Goal: Navigation & Orientation: Understand site structure

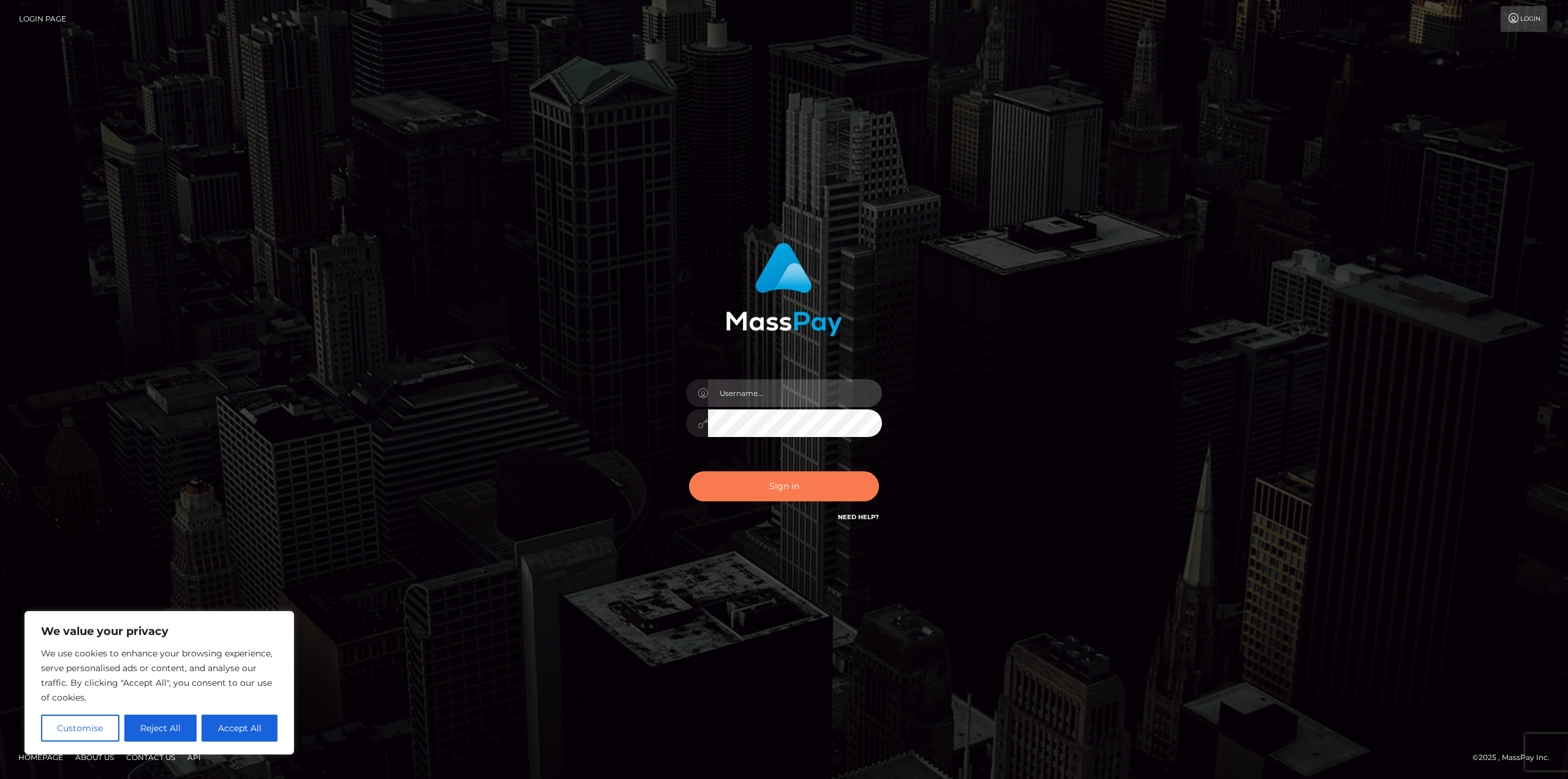
type input "Javier.HM"
click at [776, 480] on button "Sign in" at bounding box center [783, 486] width 190 height 30
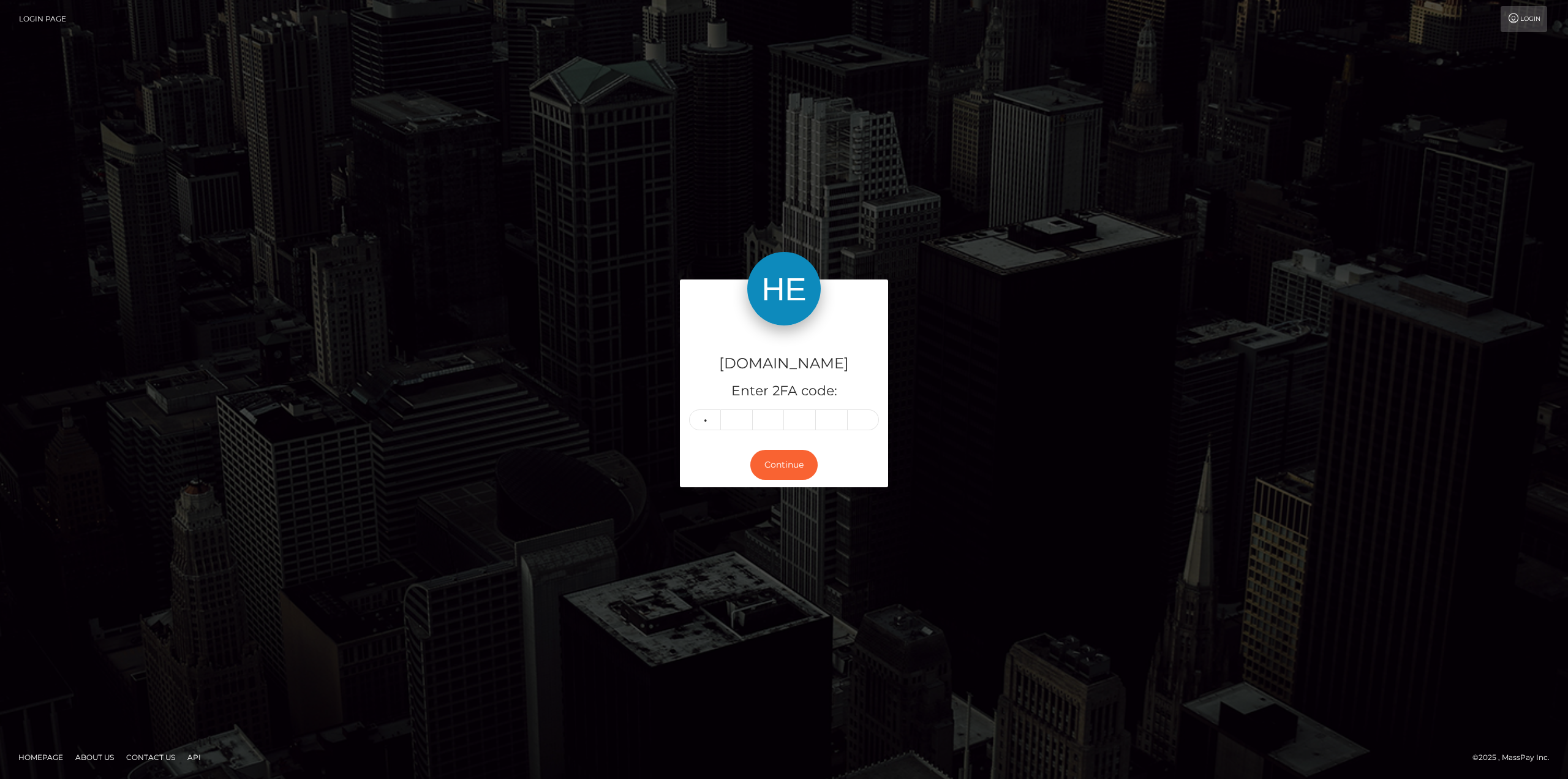
type input "2"
type input "6"
type input "5"
type input "2"
type input "7"
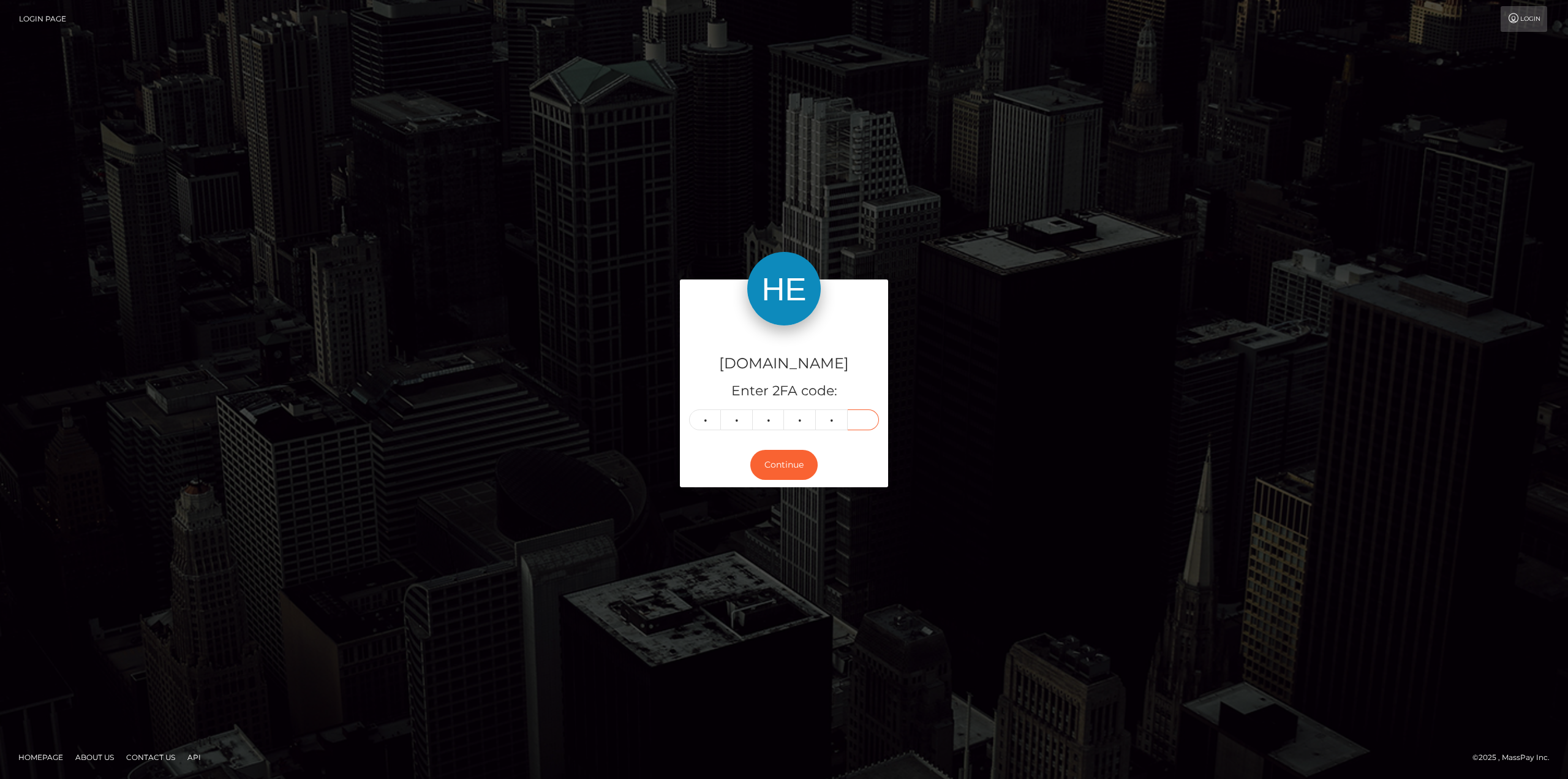
type input "9"
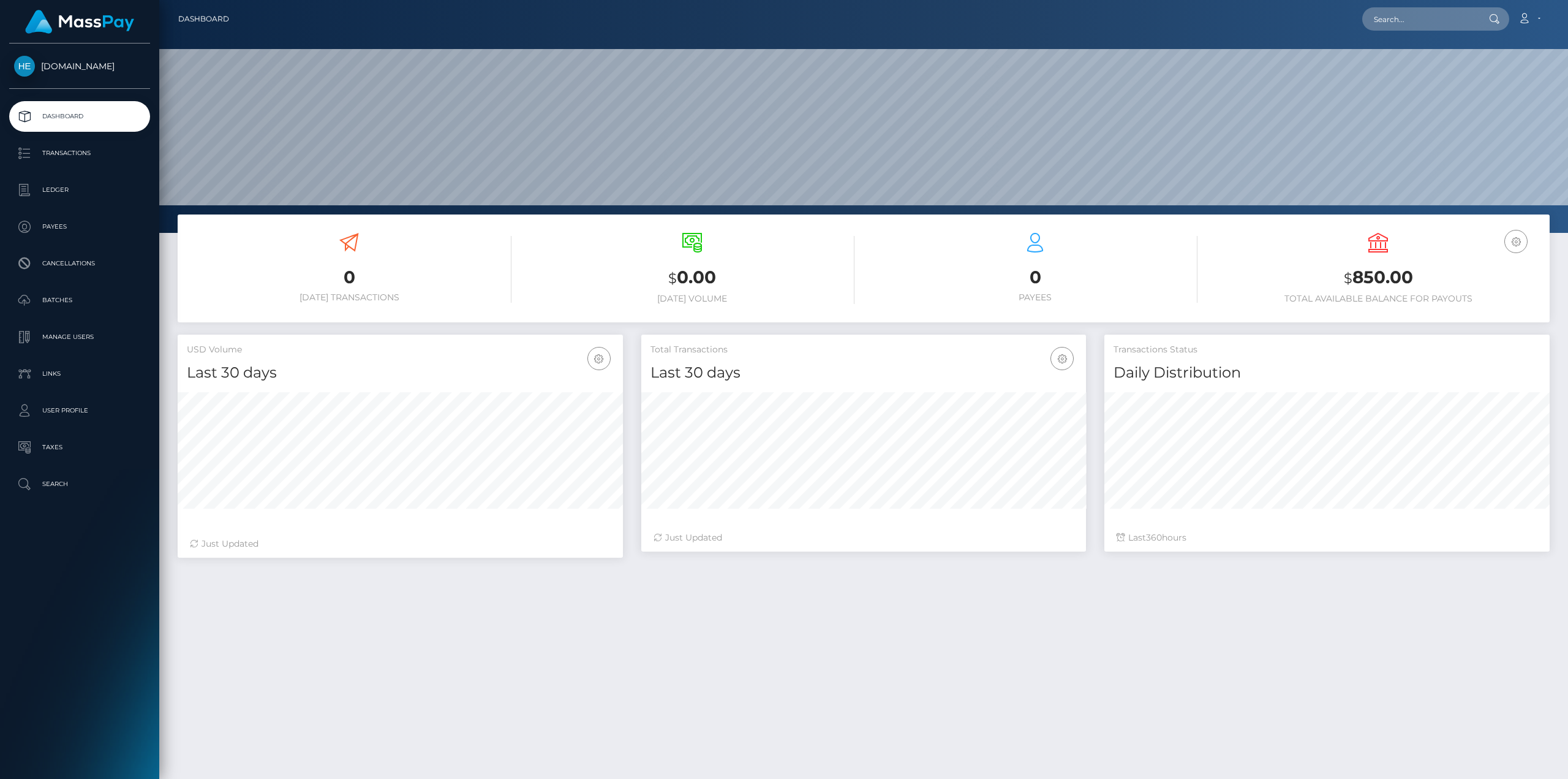
scroll to position [218, 445]
click at [1540, 23] on link "Account" at bounding box center [1529, 19] width 37 height 26
click at [1483, 82] on link "Logout" at bounding box center [1500, 78] width 98 height 23
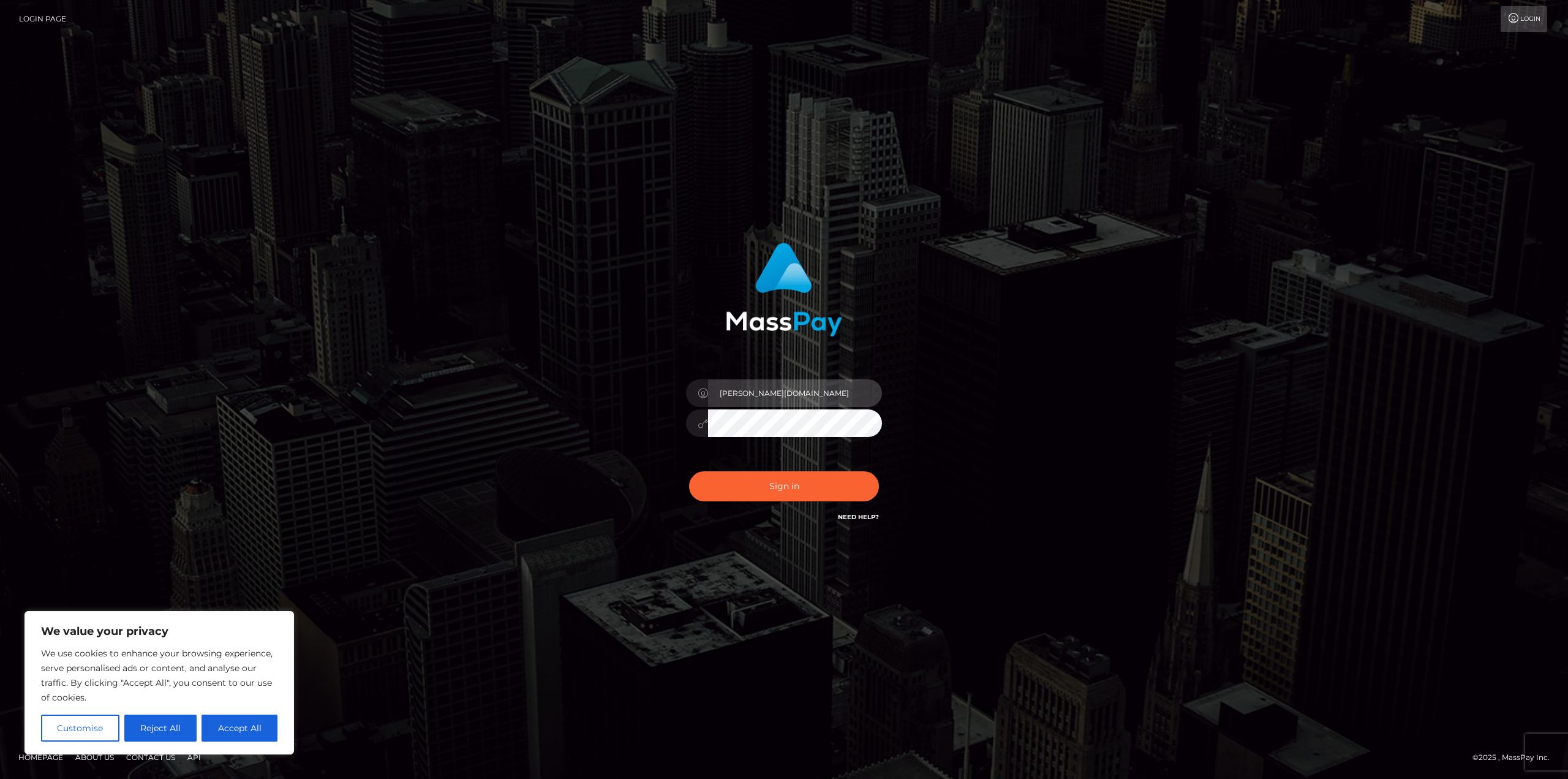
click at [796, 387] on input "Javier.HM" at bounding box center [795, 393] width 174 height 27
type input "Javi.Silver Social"
click at [764, 475] on button "Sign in" at bounding box center [783, 486] width 190 height 30
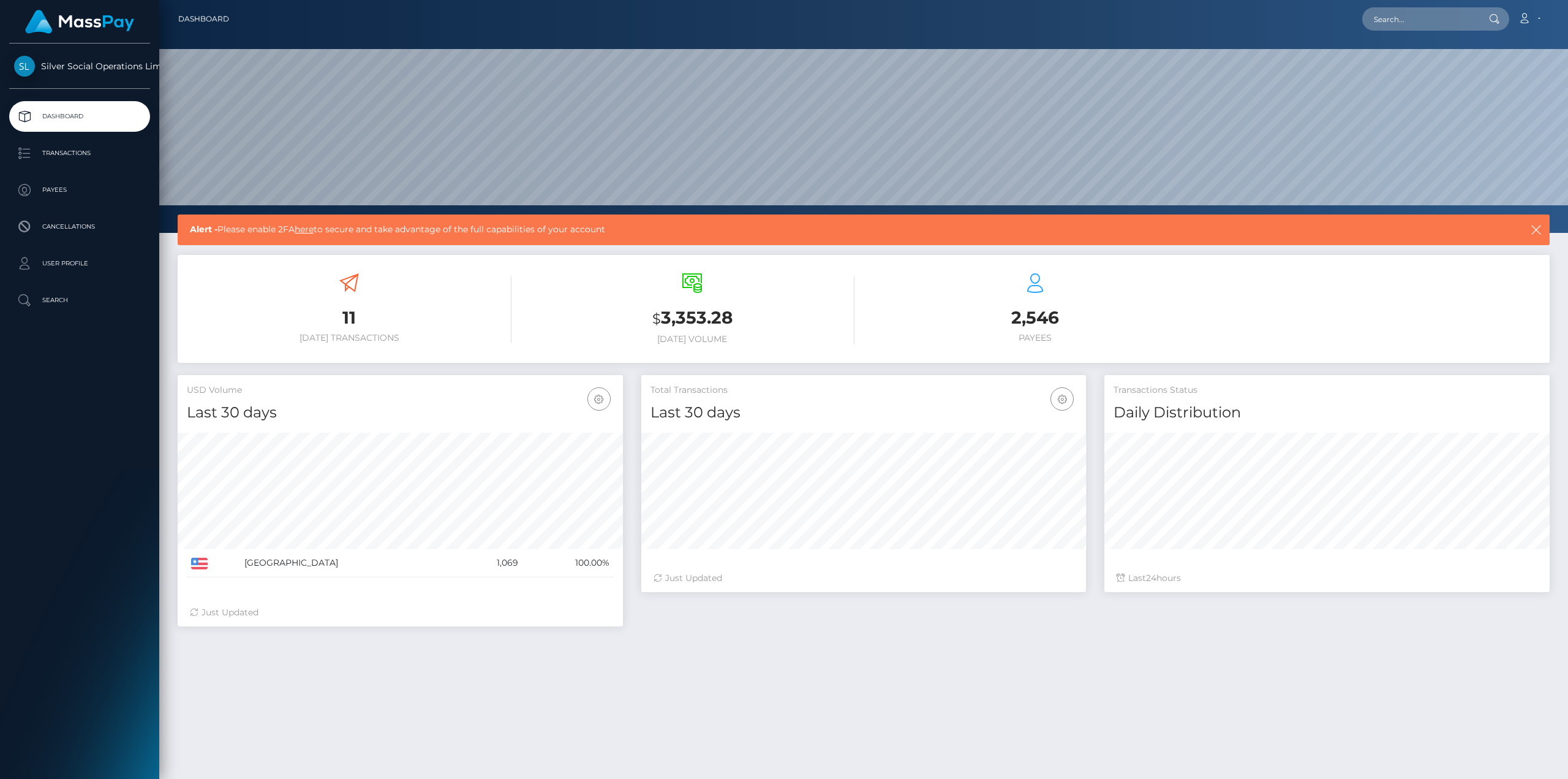
scroll to position [218, 445]
click at [305, 225] on link "here" at bounding box center [304, 229] width 19 height 11
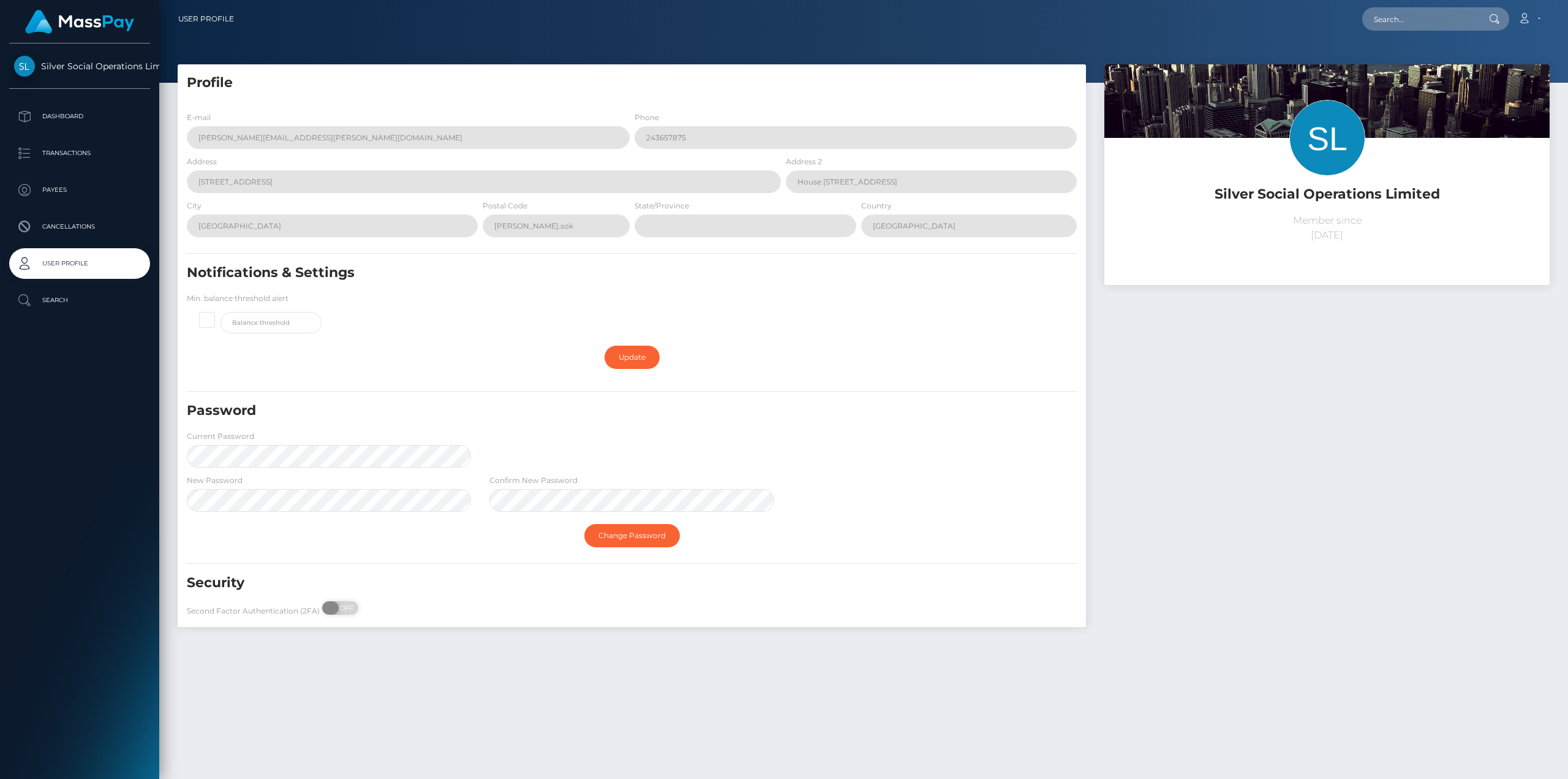
click at [343, 608] on span "OFF" at bounding box center [344, 608] width 31 height 14
checkbox input "true"
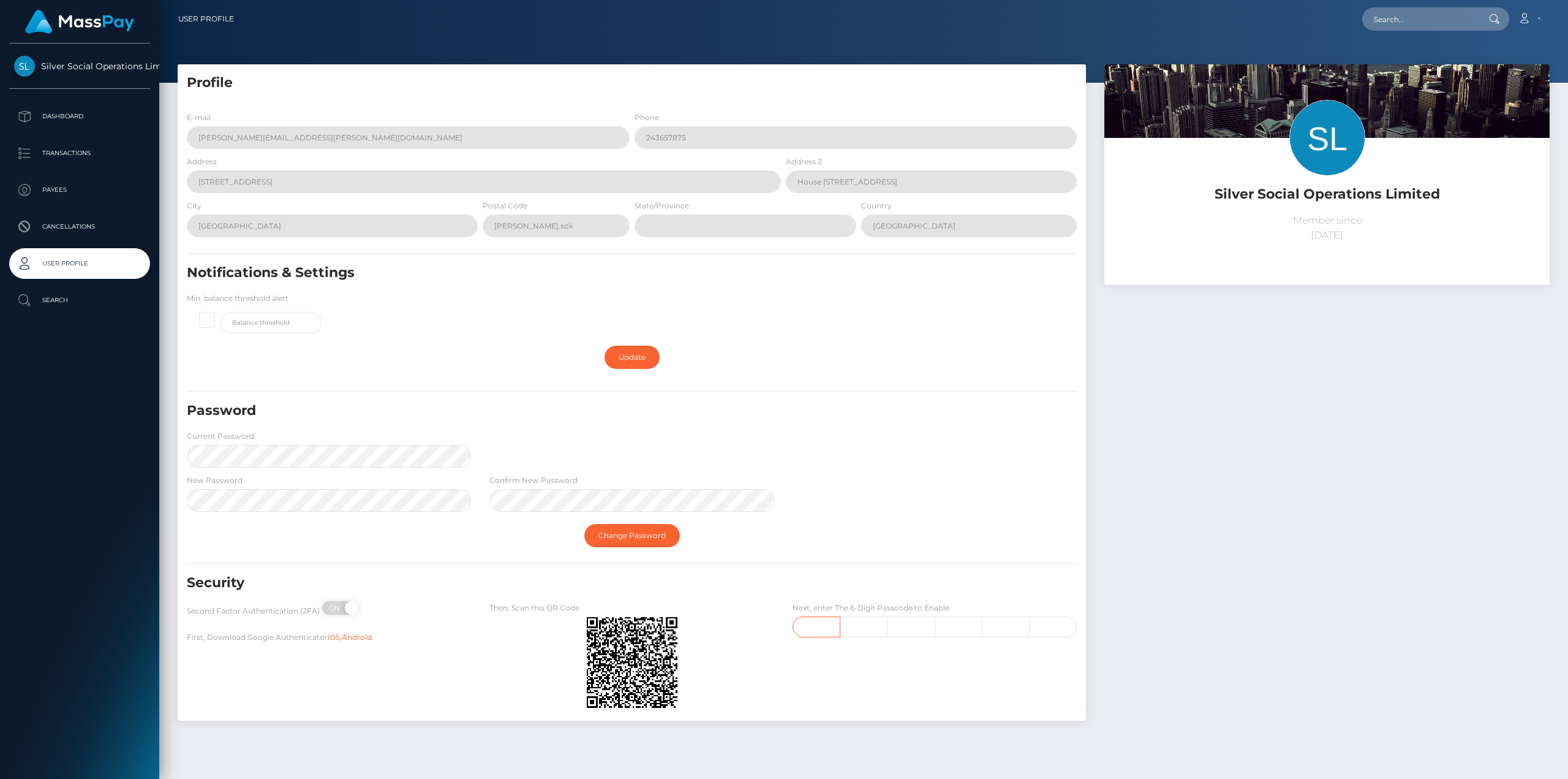
click at [818, 628] on input "text" at bounding box center [816, 627] width 48 height 20
type input "8"
type input "5"
type input "8"
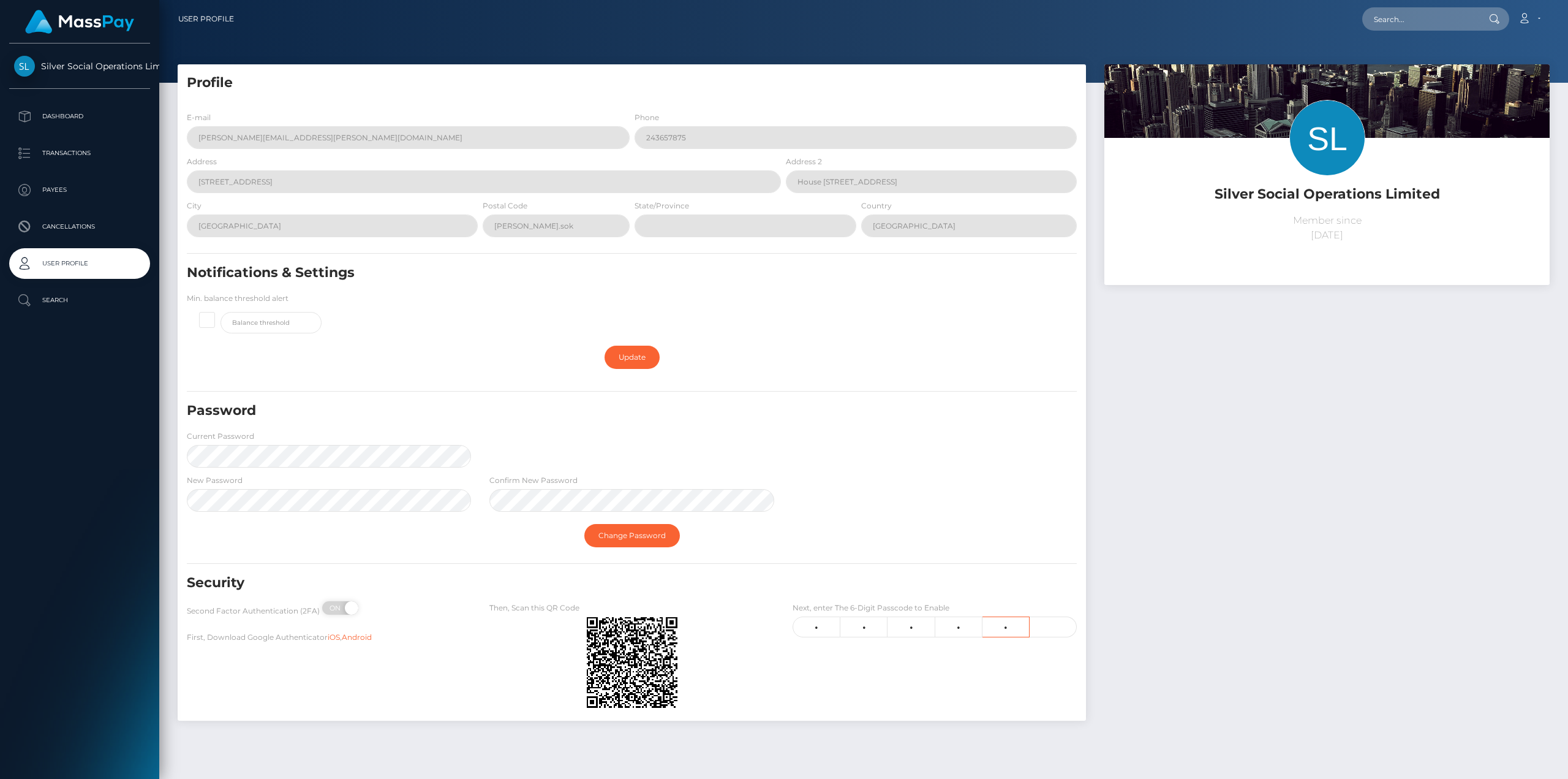
type input "6"
type input "0"
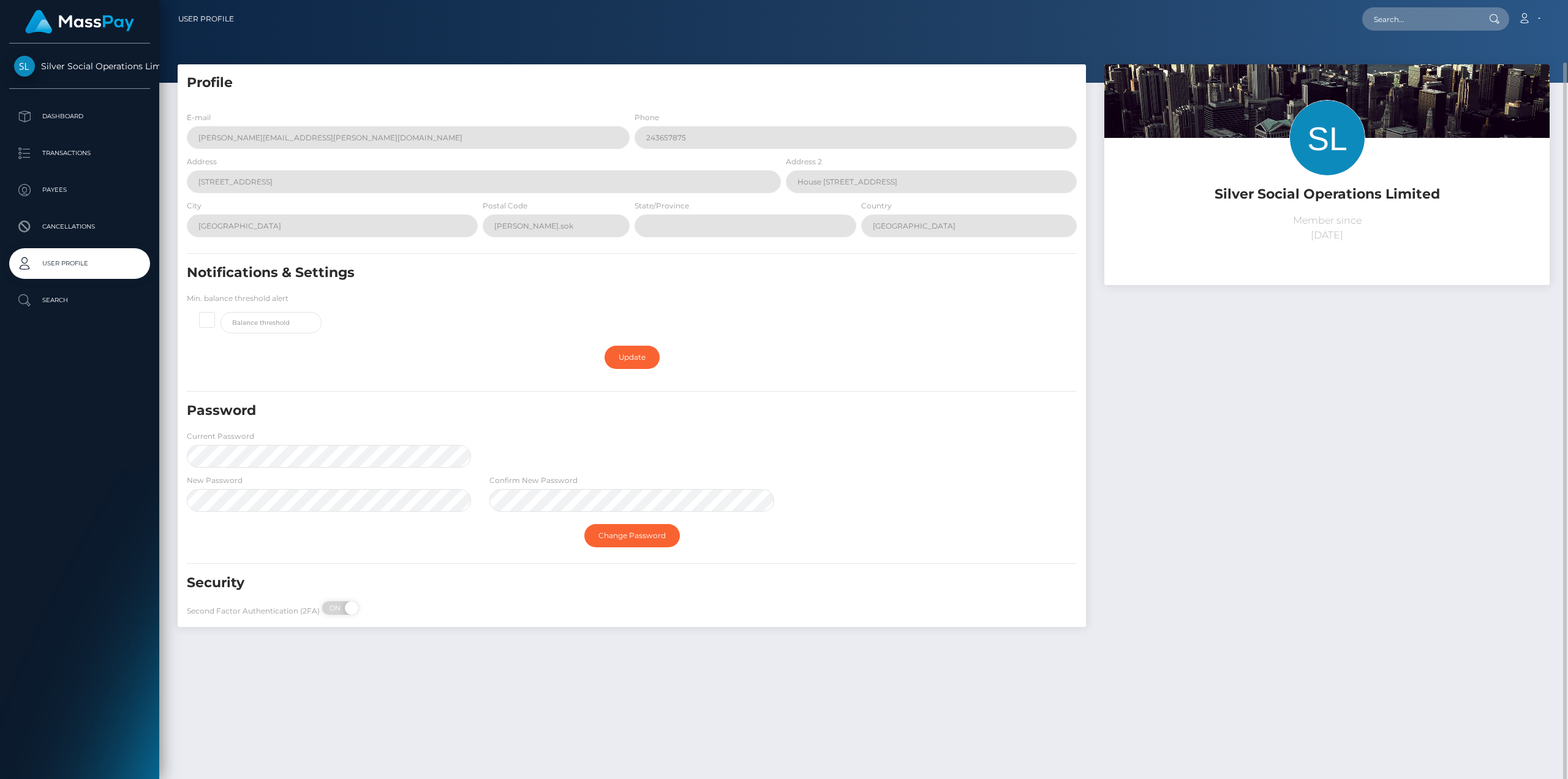
scroll to position [31, 0]
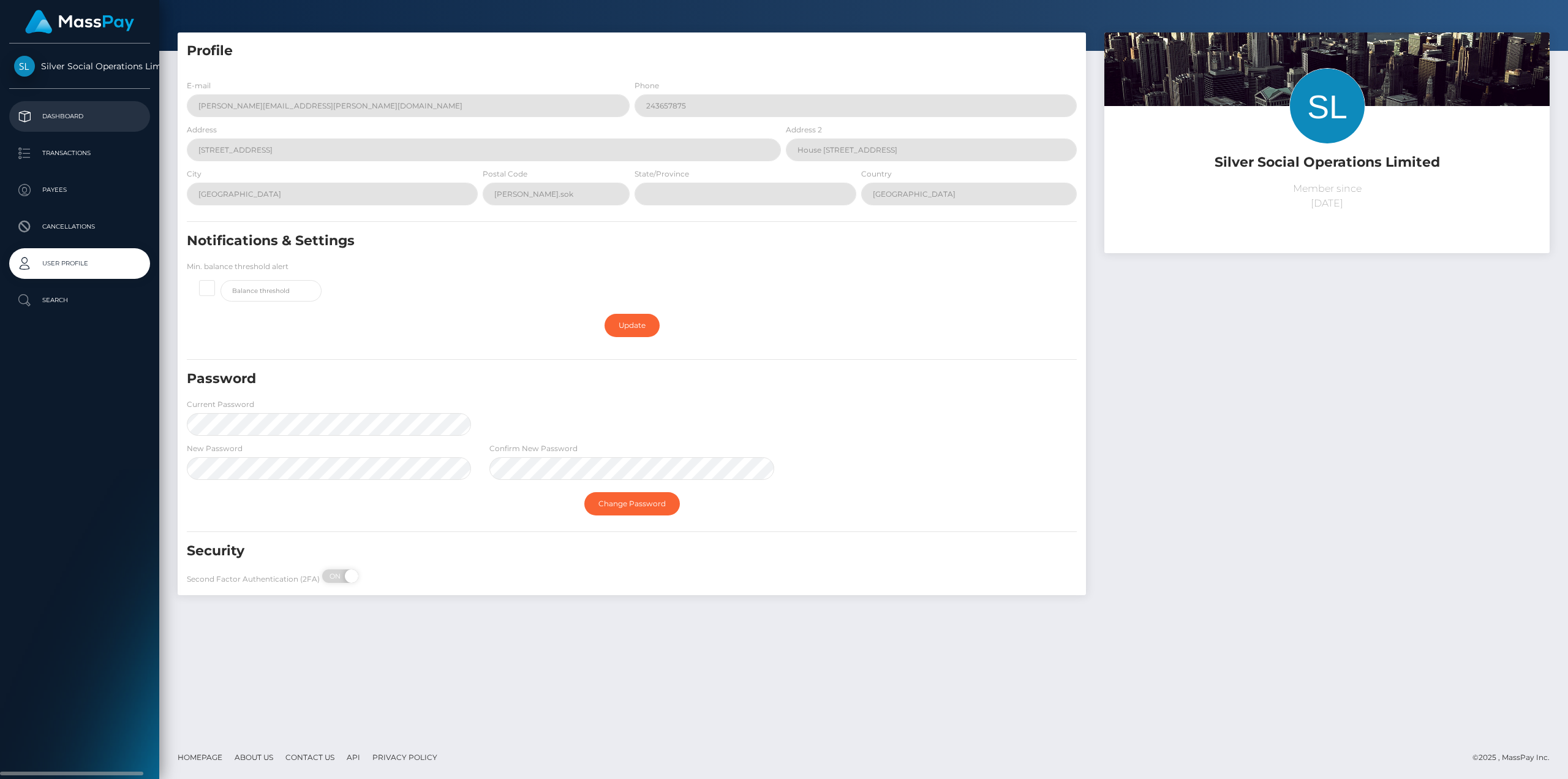
click at [67, 117] on p "Dashboard" at bounding box center [80, 117] width 131 height 19
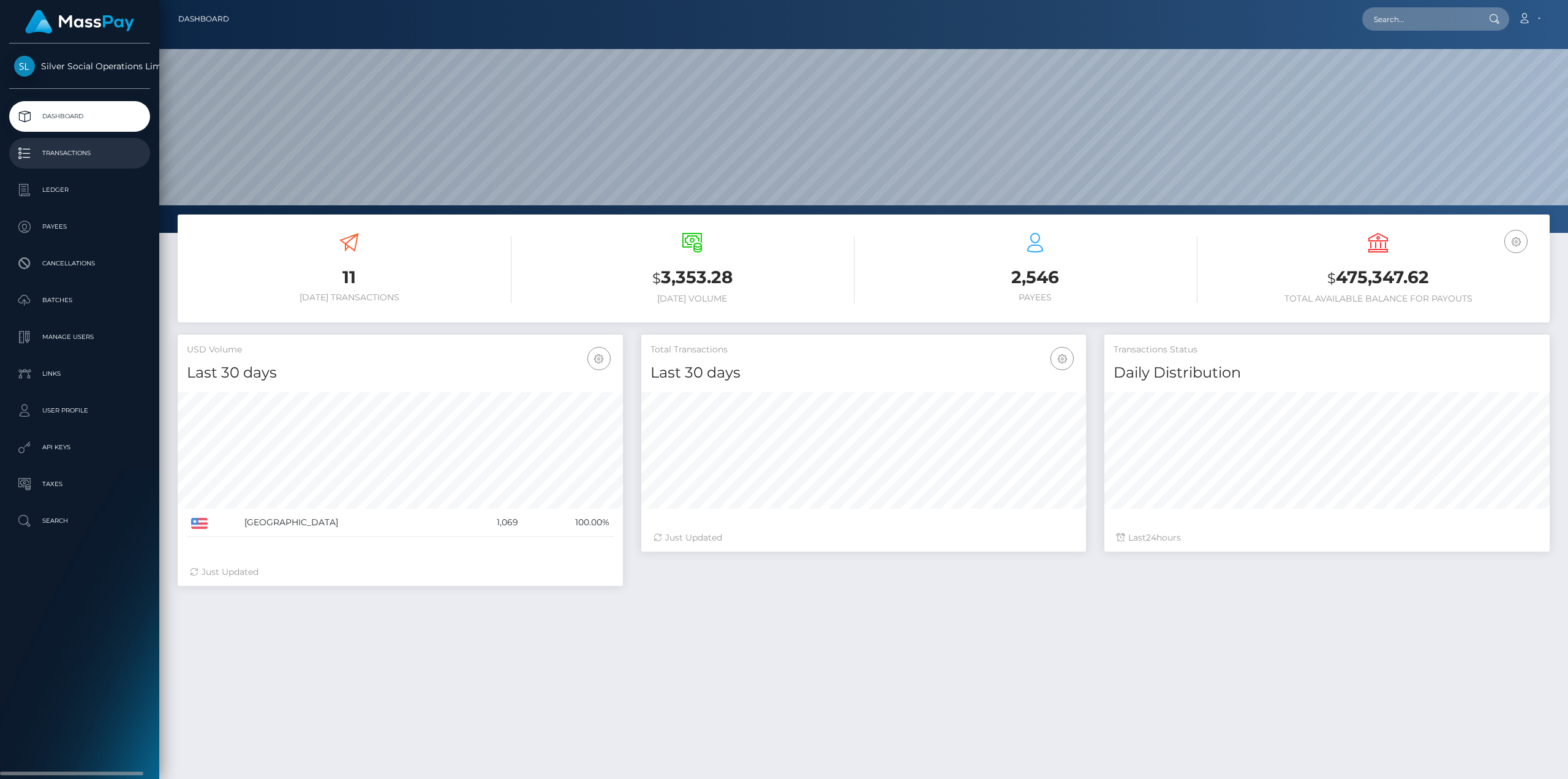
scroll to position [218, 445]
click at [47, 529] on p "Search" at bounding box center [80, 520] width 131 height 19
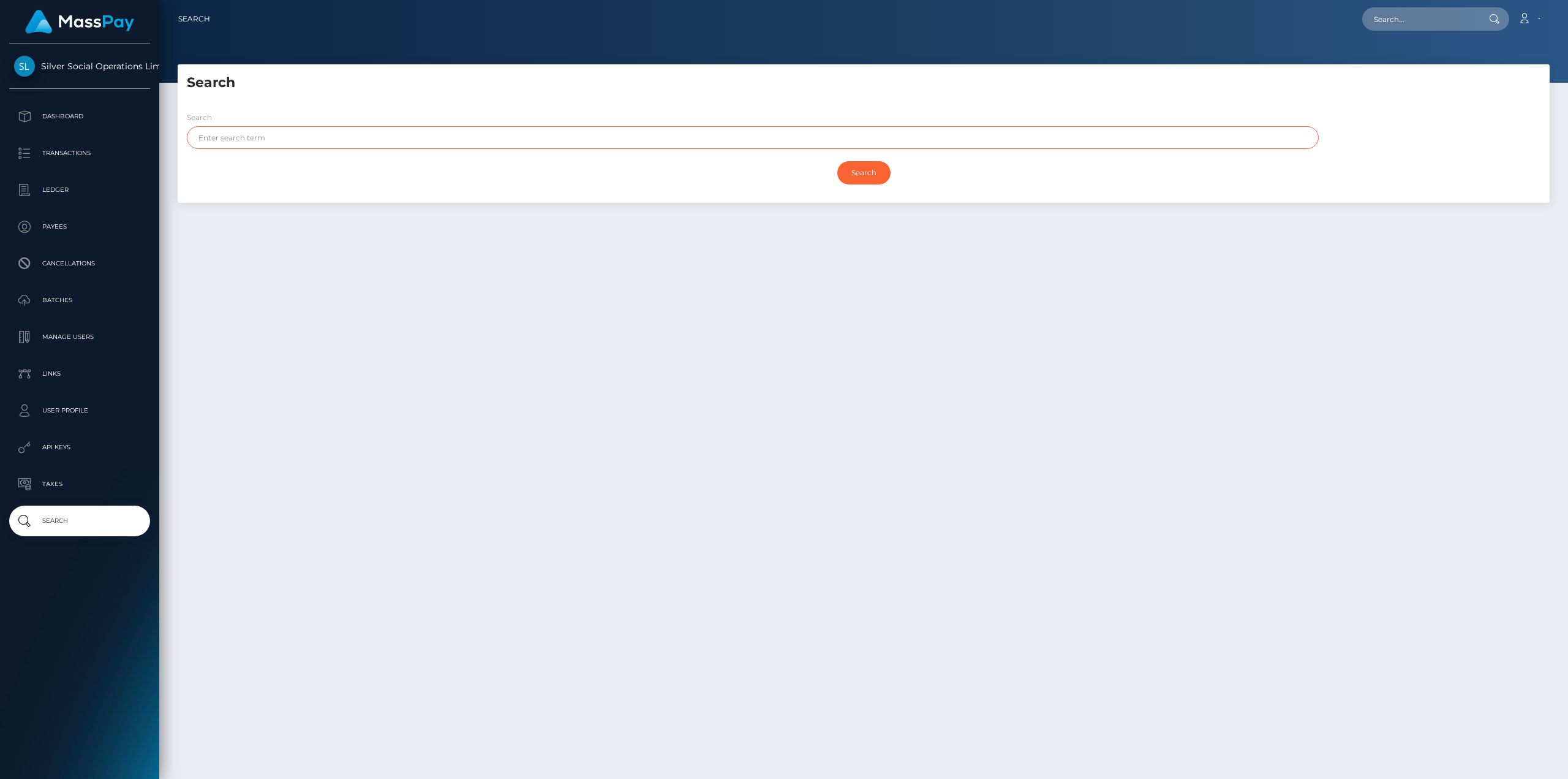
click at [241, 139] on input "text" at bounding box center [753, 137] width 1132 height 23
type input "MID"
click at [873, 167] on input "Search" at bounding box center [864, 172] width 54 height 23
click at [853, 176] on input "Search" at bounding box center [864, 172] width 54 height 23
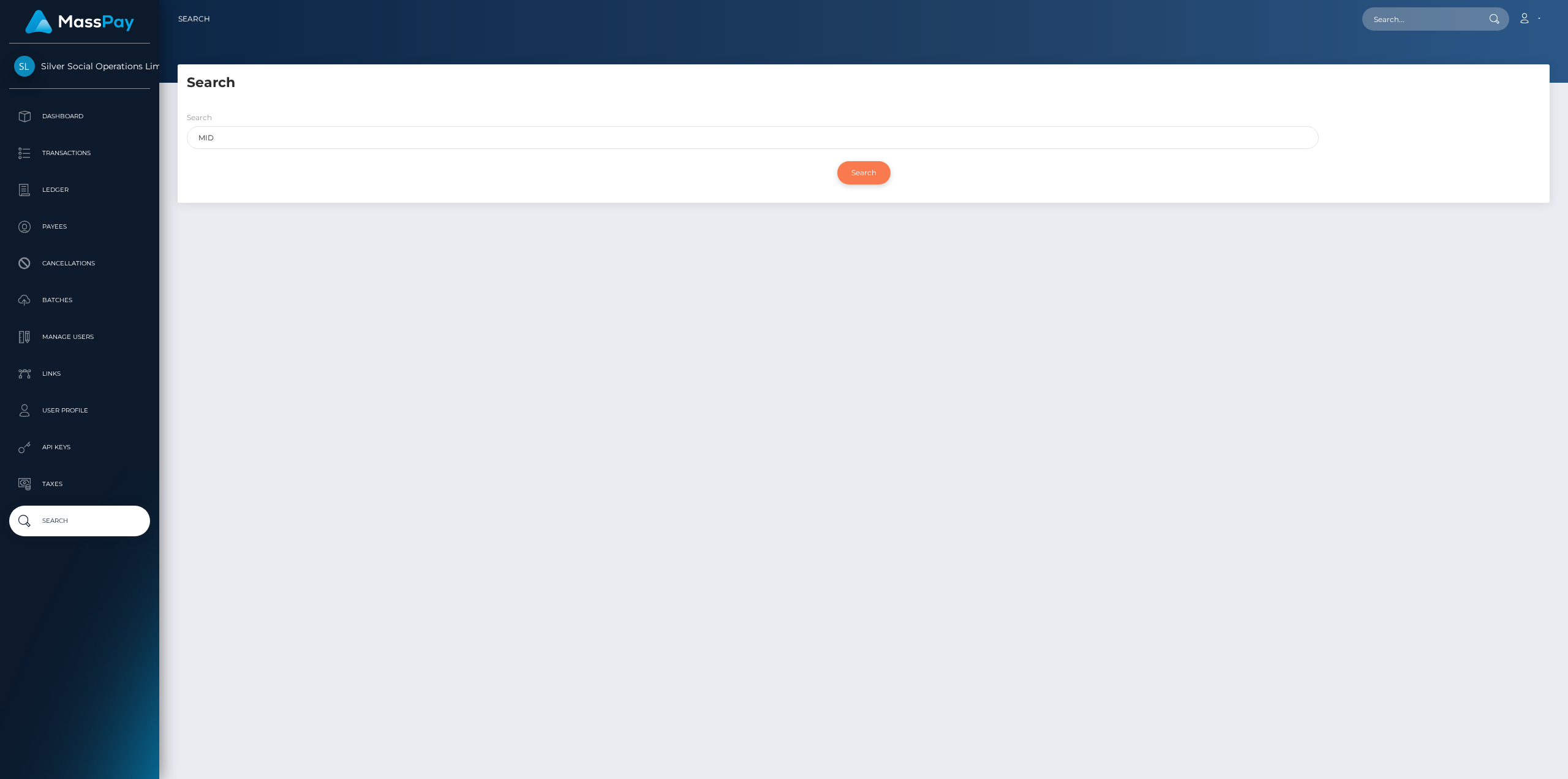
click at [853, 176] on input "Search" at bounding box center [864, 172] width 54 height 23
drag, startPoint x: 175, startPoint y: 133, endPoint x: 160, endPoint y: 133, distance: 15.0
click at [160, 133] on div "Search Search MID Search Payouts - 0 results Payee Name" at bounding box center [863, 416] width 1409 height 703
click at [89, 151] on p "Transactions" at bounding box center [80, 153] width 131 height 19
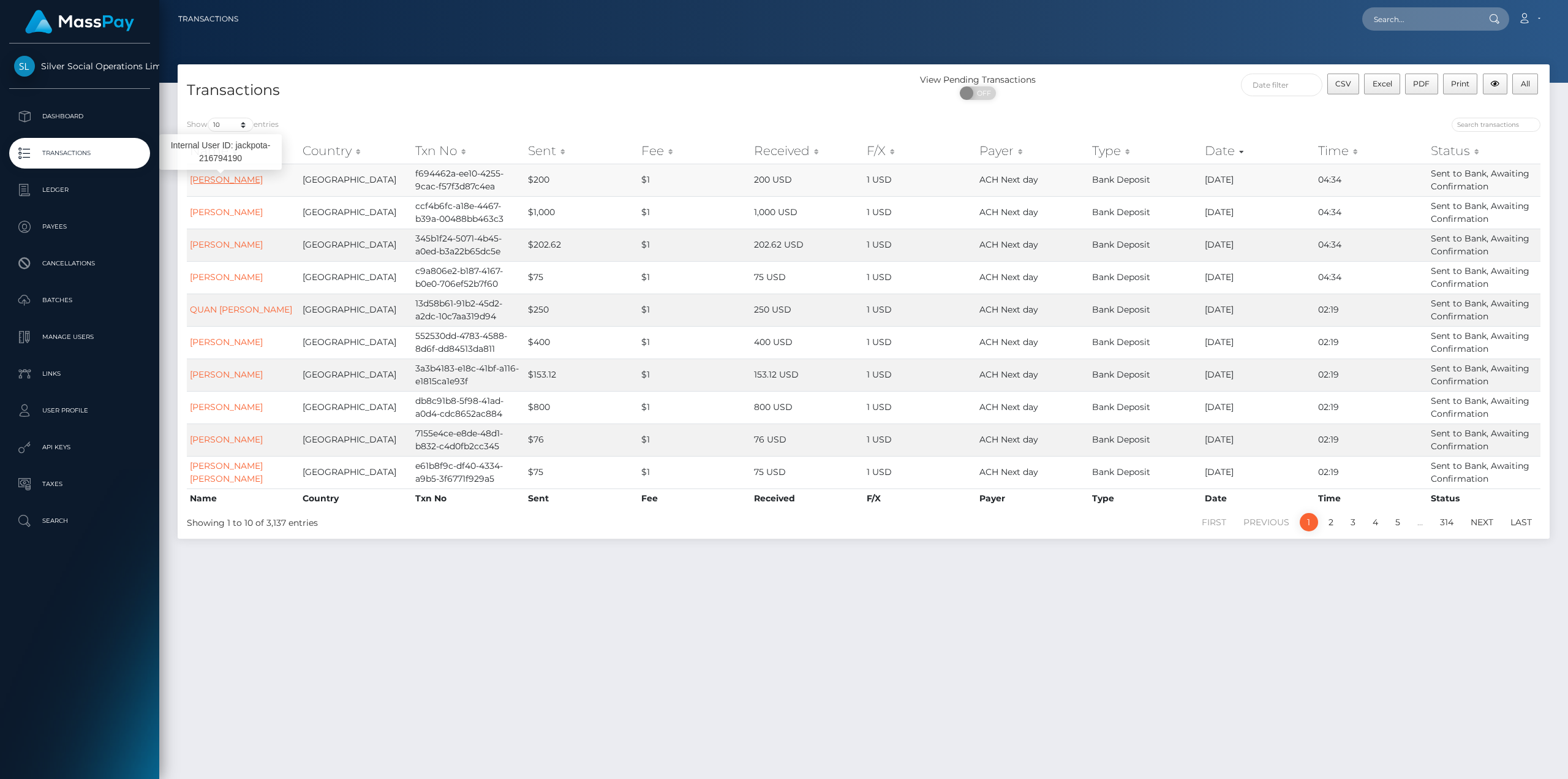
click at [233, 183] on link "APRIL M BAYS" at bounding box center [226, 179] width 73 height 11
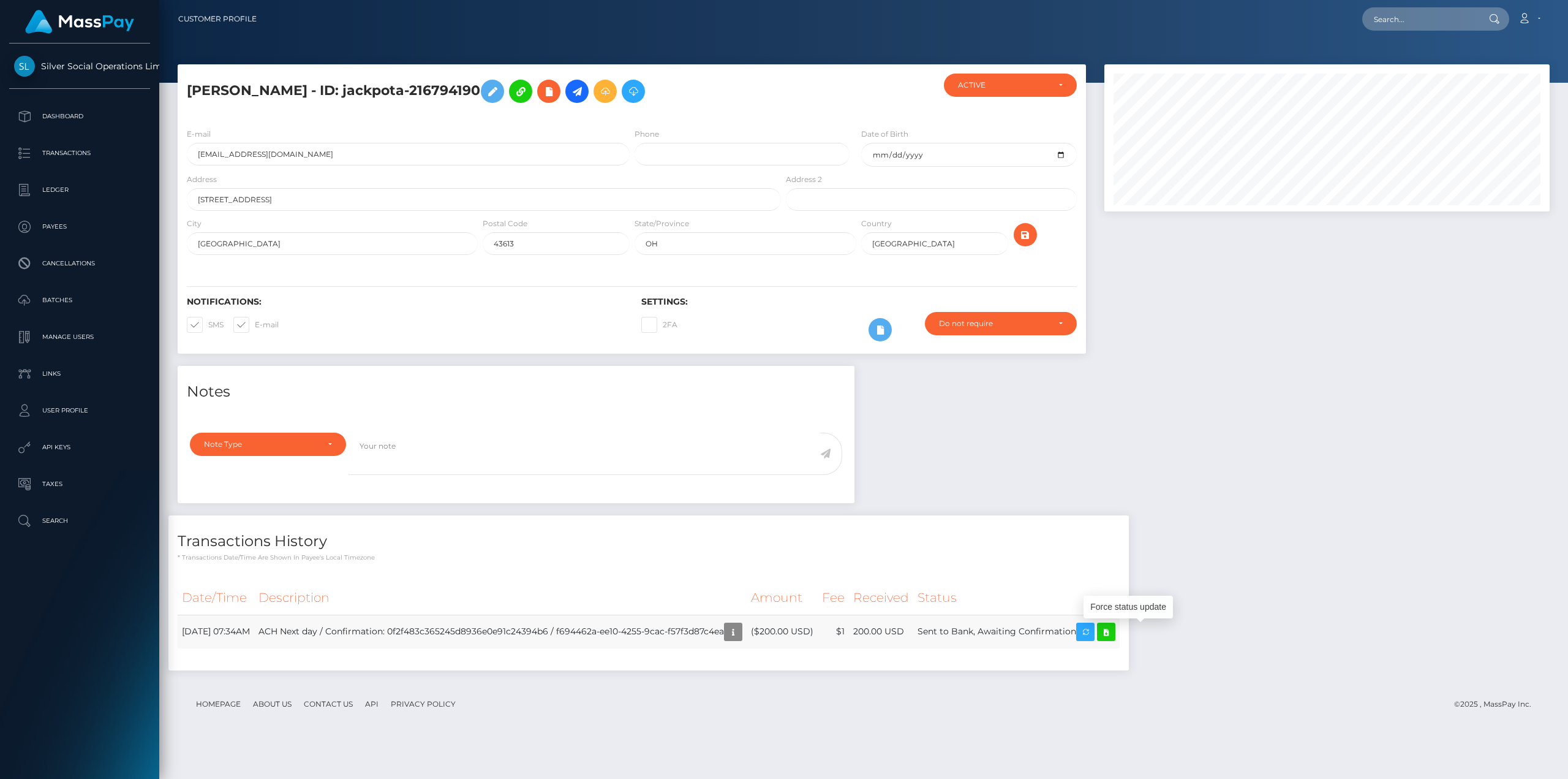
scroll to position [147, 445]
click at [1114, 638] on icon at bounding box center [1105, 632] width 14 height 15
click at [44, 196] on p "Ledger" at bounding box center [80, 190] width 131 height 19
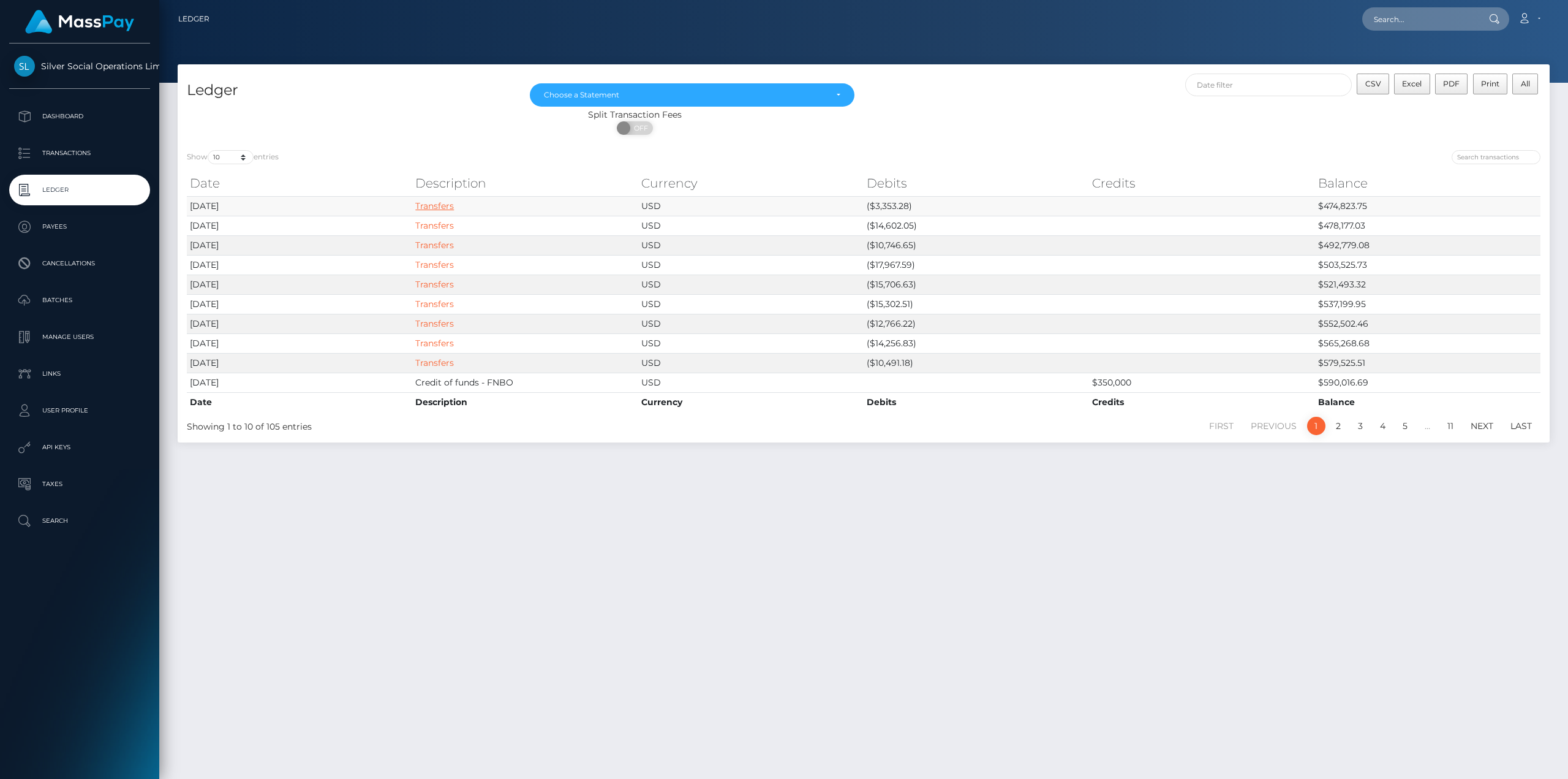
click at [421, 206] on link "Transfers" at bounding box center [434, 206] width 38 height 11
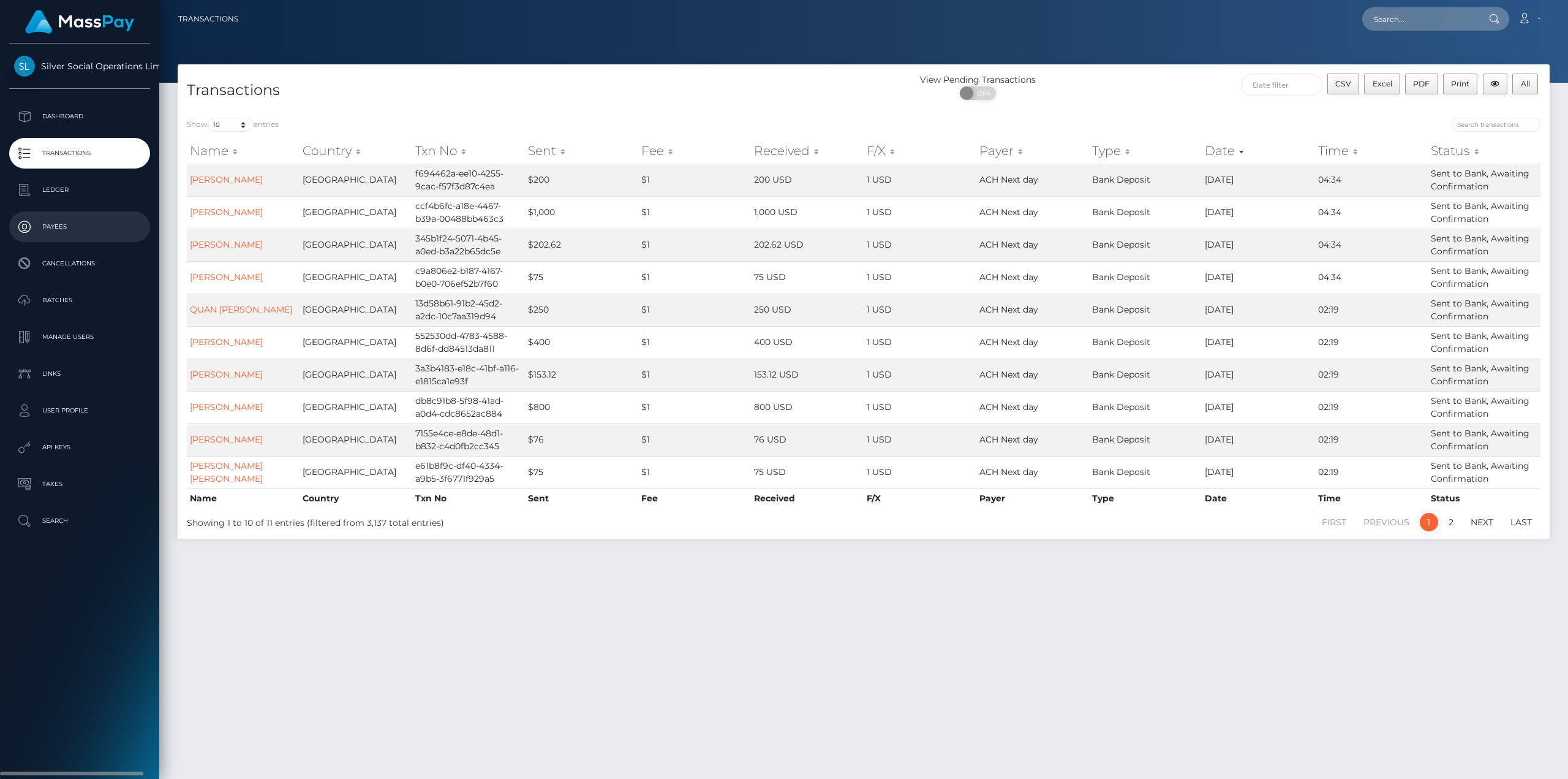
click at [62, 223] on p "Payees" at bounding box center [80, 227] width 131 height 19
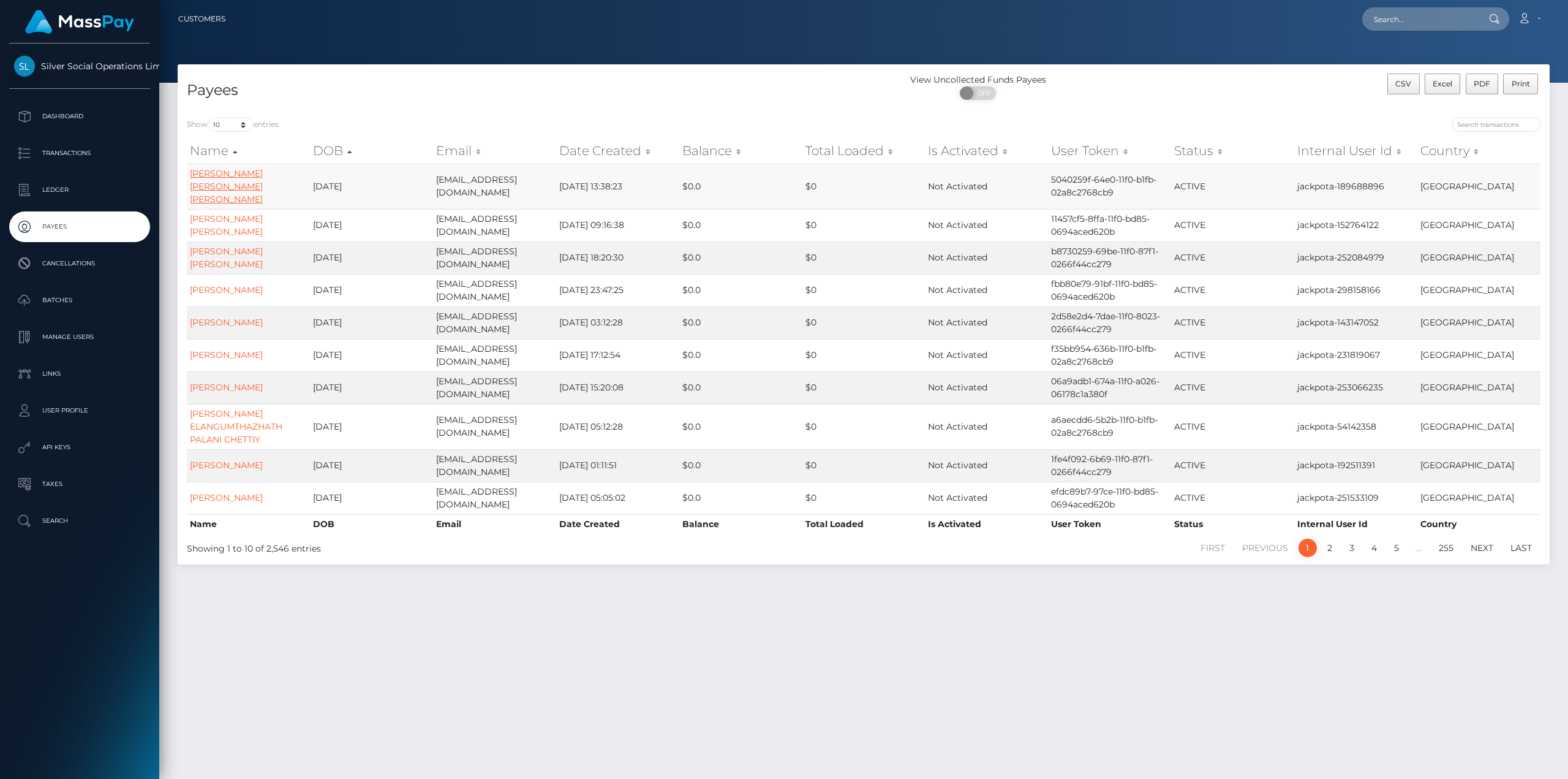
click at [236, 172] on link "DANIEL MICHAEL II EDWARDS" at bounding box center [226, 185] width 73 height 37
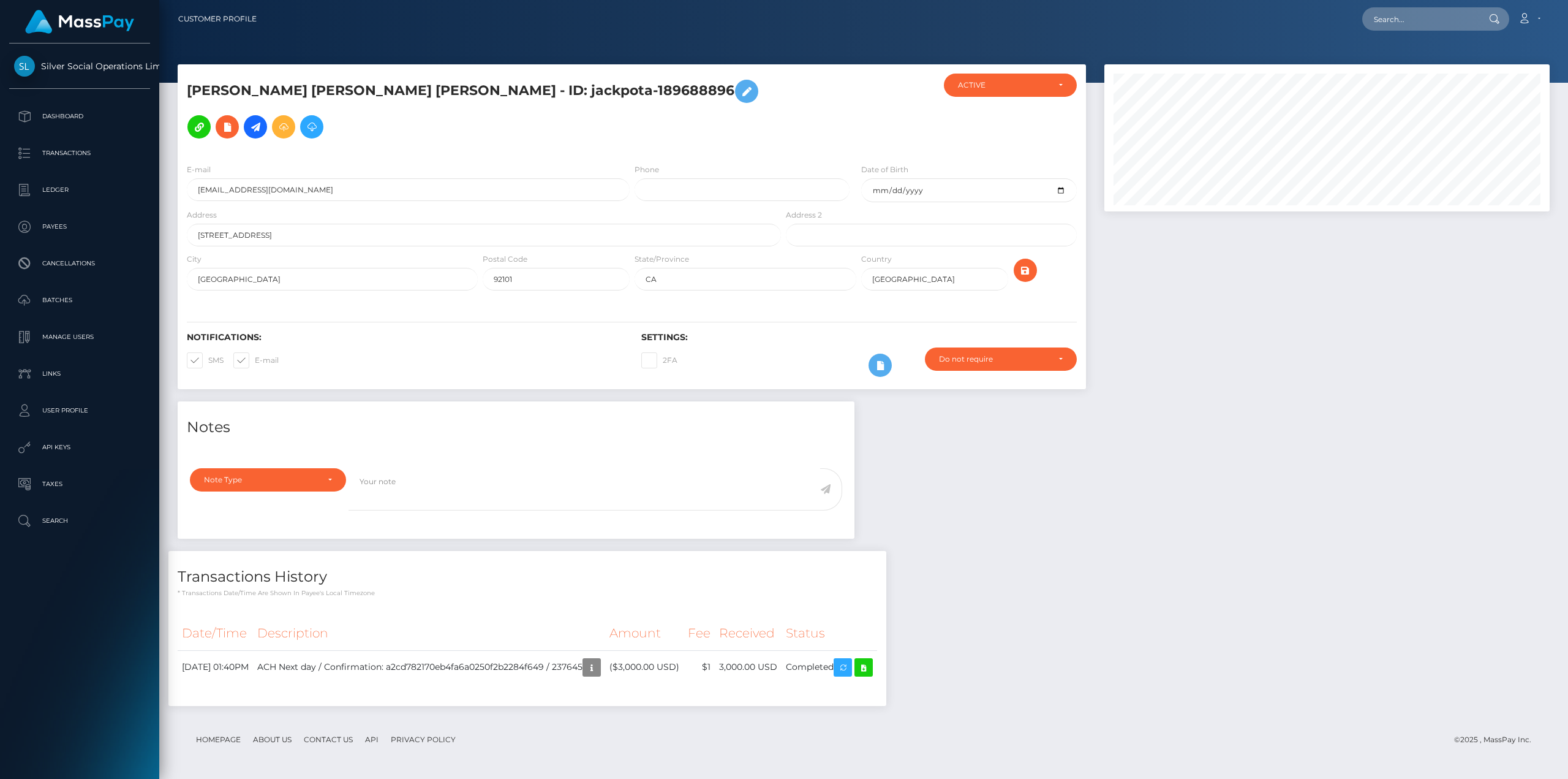
scroll to position [147, 445]
click at [65, 475] on p "Taxes" at bounding box center [80, 484] width 131 height 19
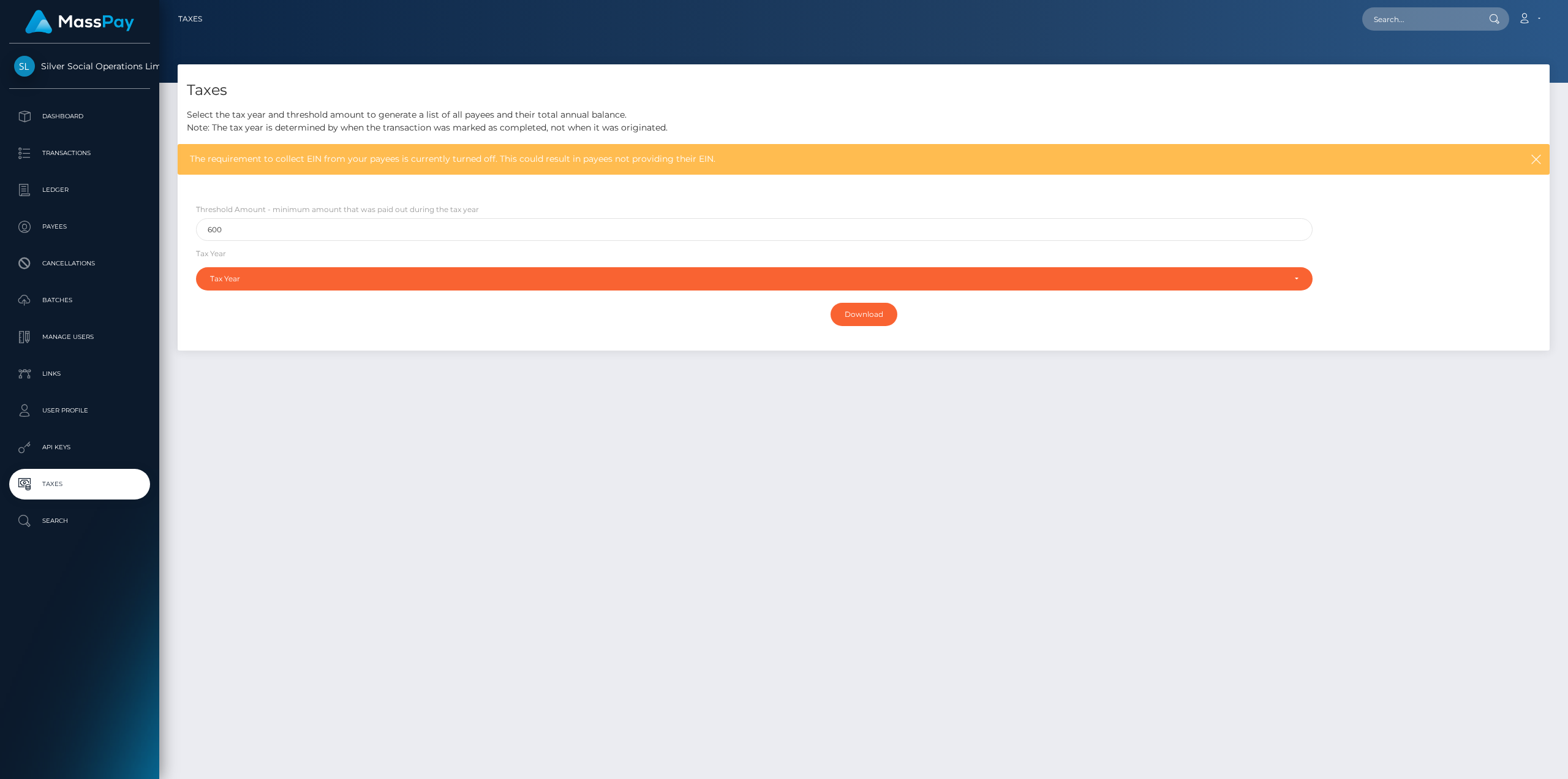
click at [71, 455] on p "API Keys" at bounding box center [80, 447] width 131 height 19
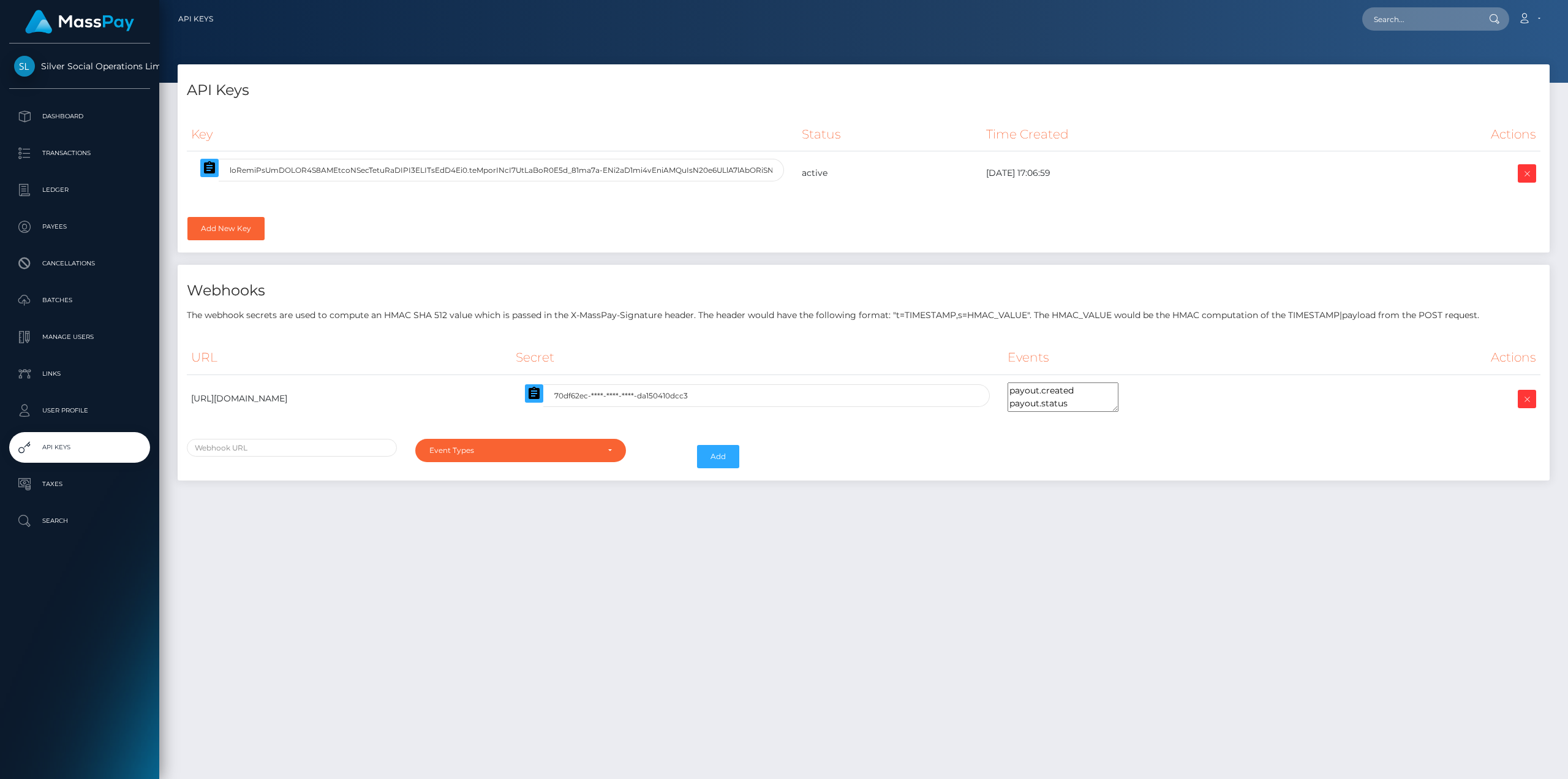
select select
click at [612, 448] on div "Event Types" at bounding box center [520, 450] width 210 height 23
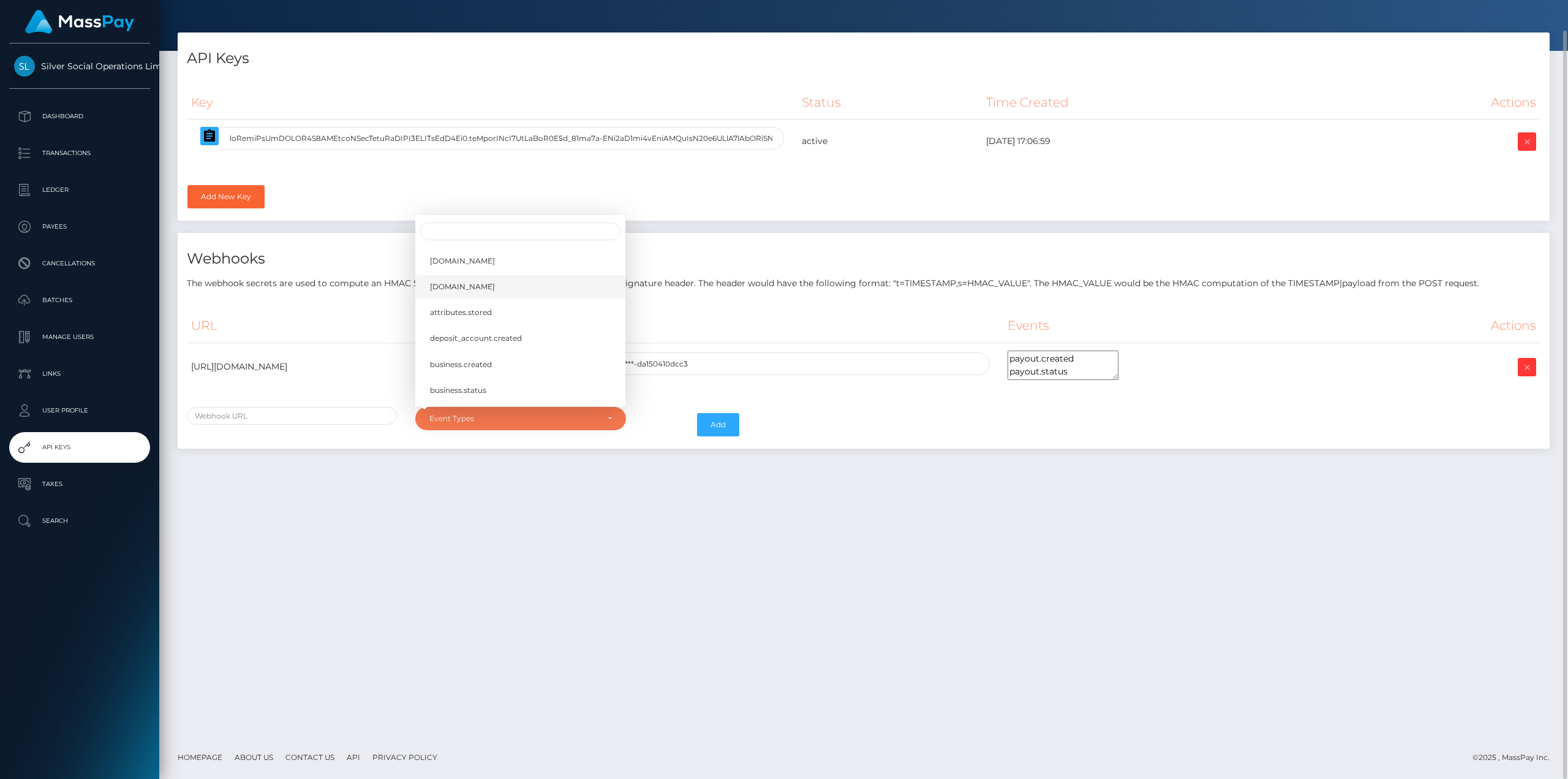
scroll to position [333, 0]
click at [444, 547] on div "API Keys Key Status Time Created Actions [DOMAIN_NAME]" at bounding box center [863, 384] width 1409 height 703
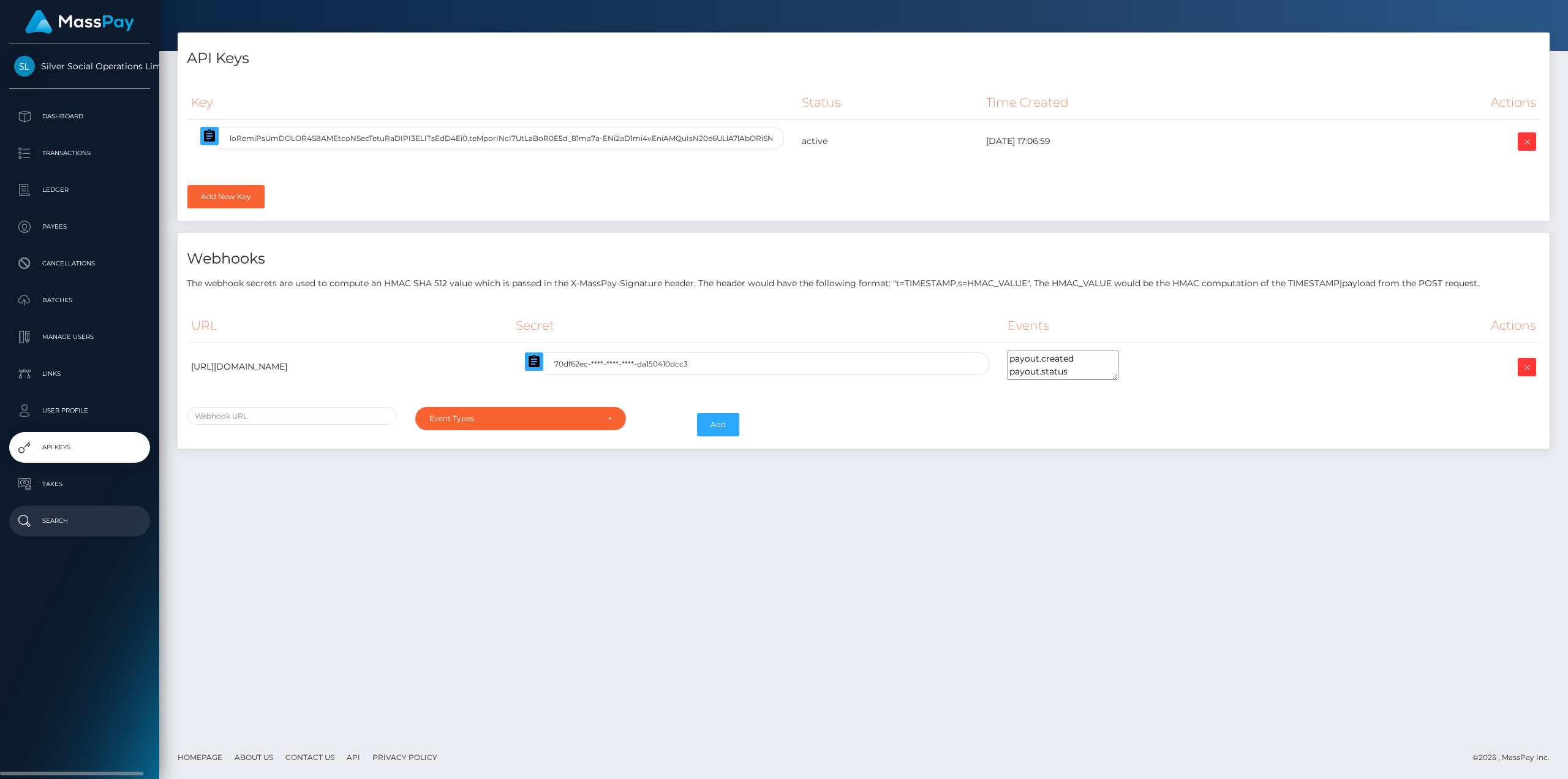
click at [60, 526] on p "Search" at bounding box center [80, 520] width 131 height 19
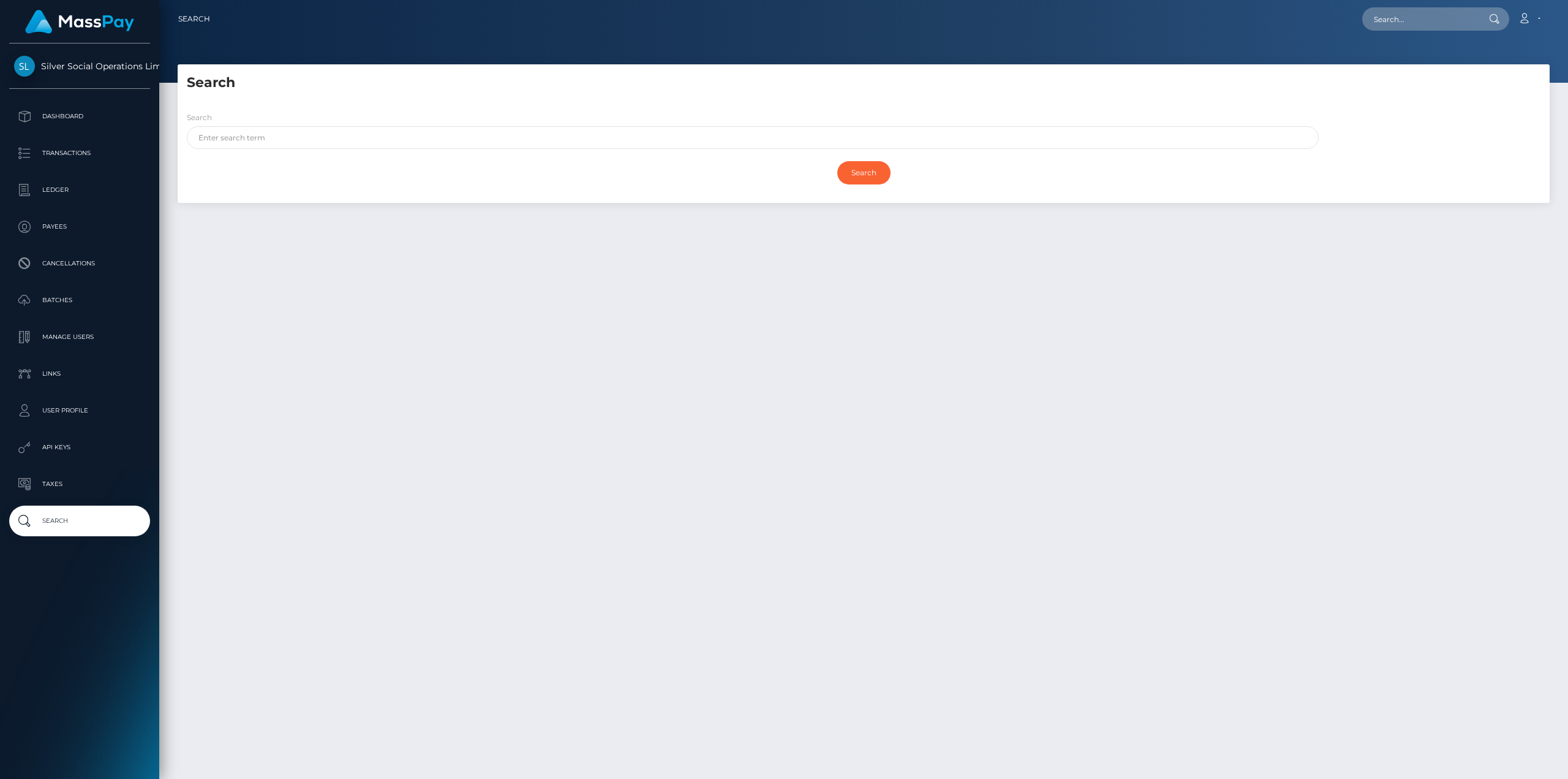
click at [1545, 25] on link "Account" at bounding box center [1529, 19] width 37 height 26
click at [1482, 80] on link "Logout" at bounding box center [1500, 78] width 98 height 23
